Goal: Check status: Check status

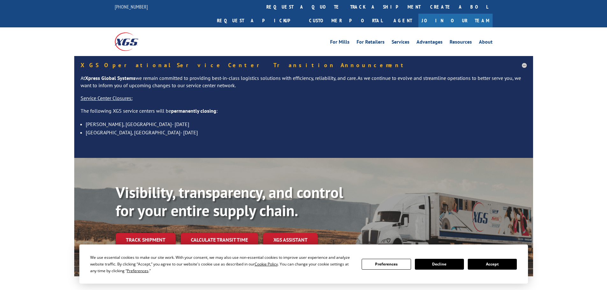
click at [345, 3] on link "track a shipment" at bounding box center [385, 7] width 80 height 14
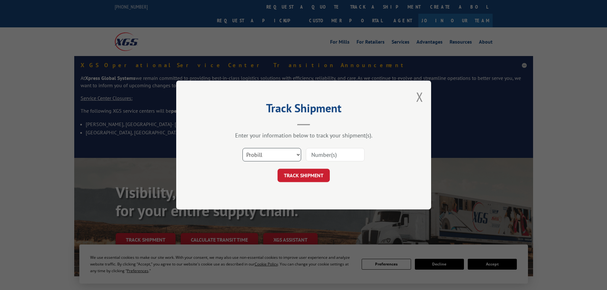
click at [280, 155] on select "Select category... Probill BOL PO" at bounding box center [271, 154] width 59 height 13
select select "po"
click at [242, 148] on select "Select category... Probill BOL PO" at bounding box center [271, 154] width 59 height 13
click at [352, 152] on input at bounding box center [335, 154] width 59 height 13
paste input "294863632"
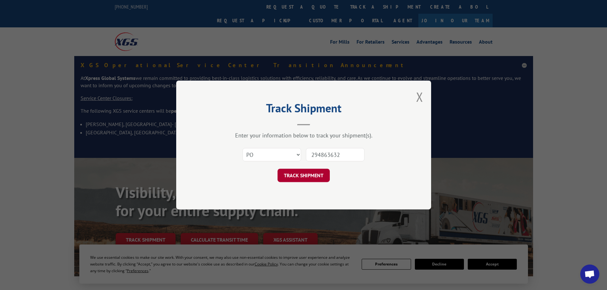
type input "294863632"
click at [304, 179] on button "TRACK SHIPMENT" at bounding box center [303, 175] width 52 height 13
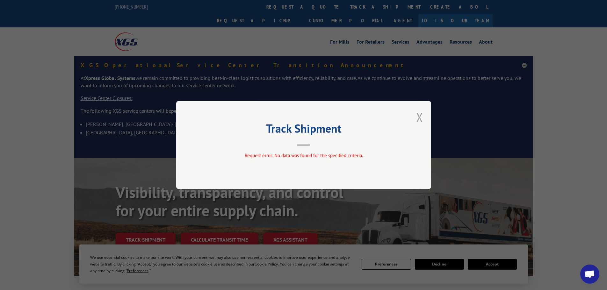
click at [421, 118] on button "Close modal" at bounding box center [419, 117] width 7 height 17
